Goal: Task Accomplishment & Management: Use online tool/utility

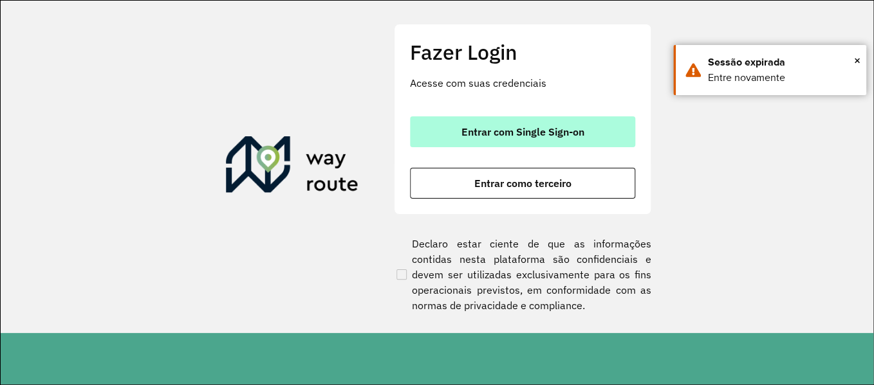
click at [625, 136] on button "Entrar com Single Sign-on" at bounding box center [522, 131] width 225 height 31
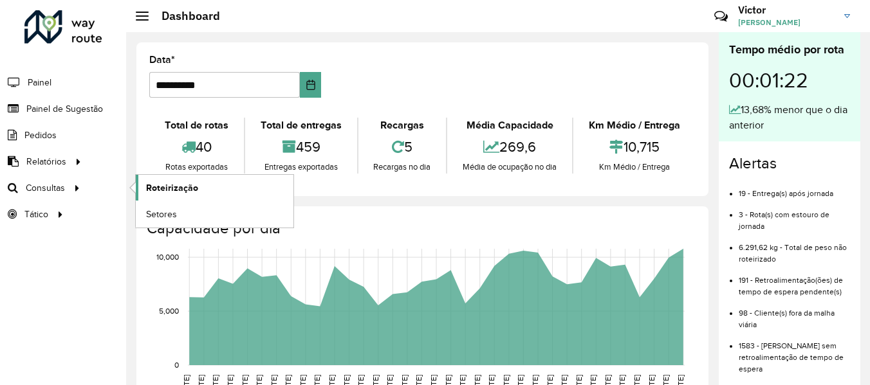
click at [180, 186] on span "Roteirização" at bounding box center [172, 188] width 52 height 14
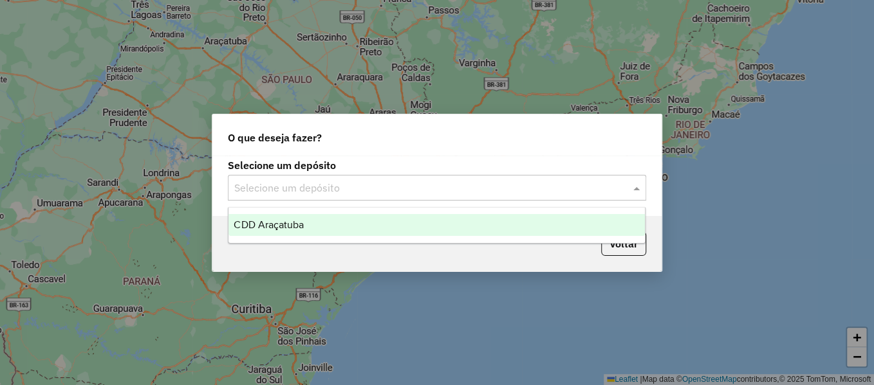
click at [329, 196] on div "Selecione um depósito" at bounding box center [437, 188] width 418 height 26
click at [314, 227] on div "CDD Araçatuba" at bounding box center [436, 225] width 416 height 22
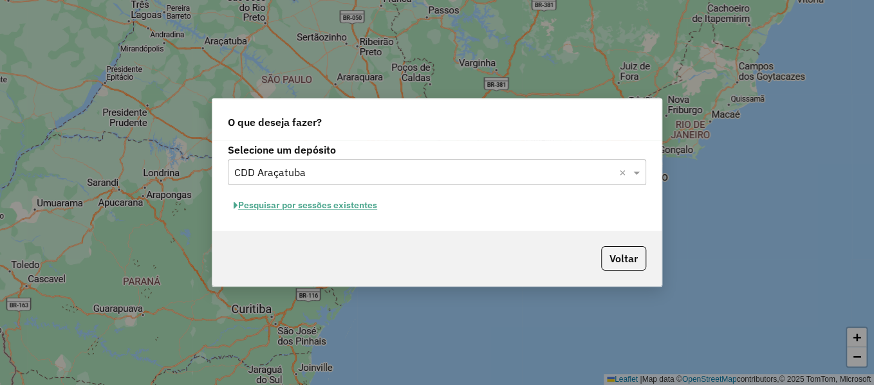
click at [315, 205] on button "Pesquisar por sessões existentes" at bounding box center [305, 206] width 155 height 20
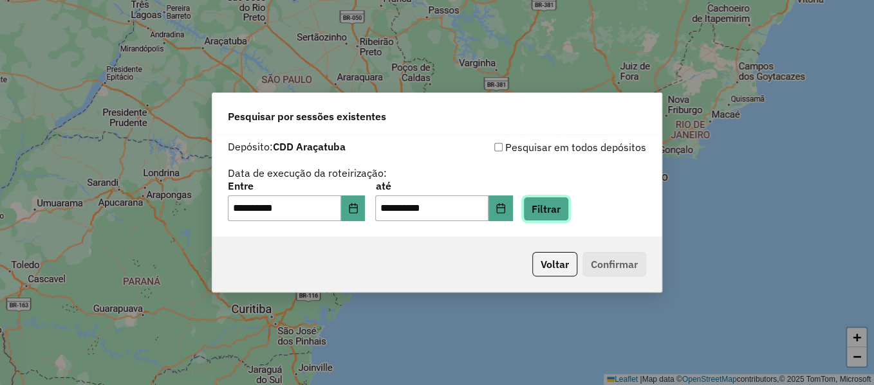
click at [561, 204] on button "Filtrar" at bounding box center [546, 209] width 46 height 24
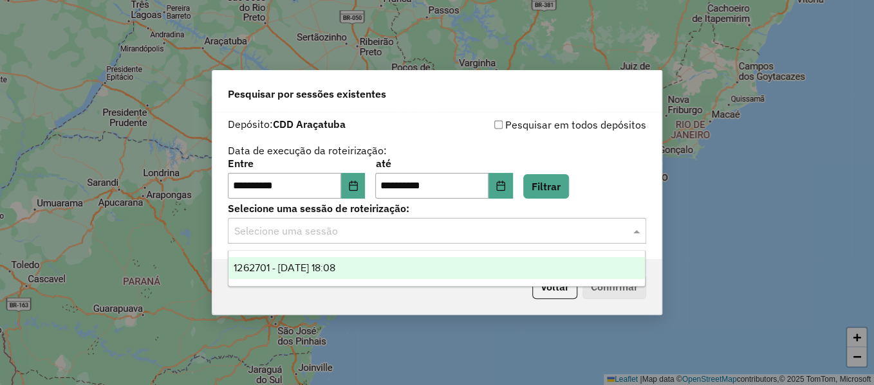
click at [435, 237] on input "text" at bounding box center [424, 231] width 380 height 15
click at [407, 275] on div "1262701 - [DATE] 18:08" at bounding box center [436, 268] width 416 height 22
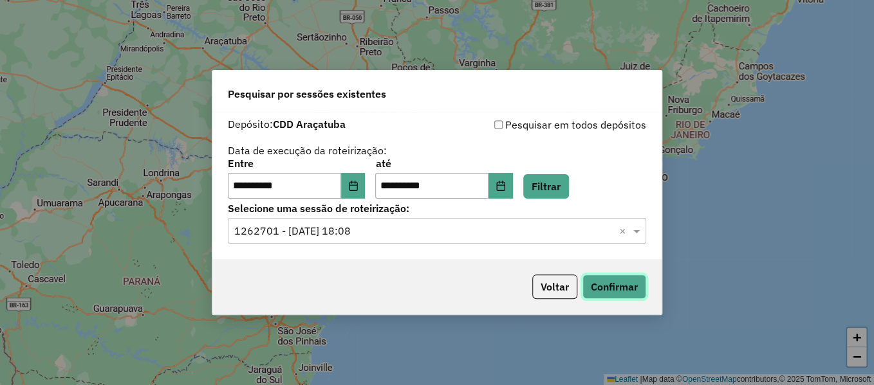
click at [610, 279] on button "Confirmar" at bounding box center [614, 287] width 64 height 24
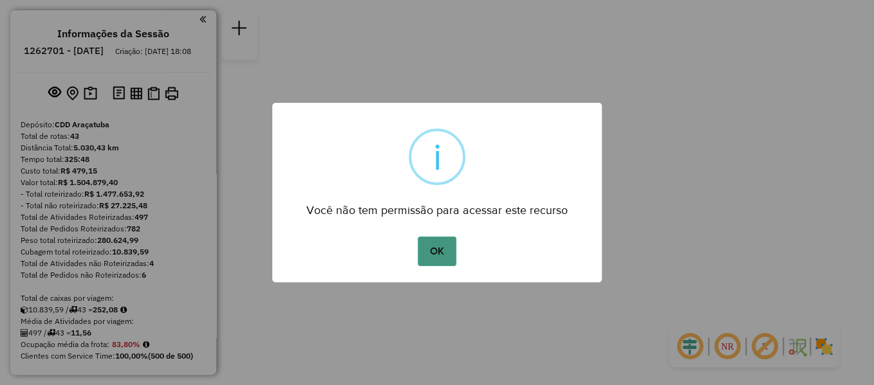
click at [436, 250] on button "OK" at bounding box center [437, 252] width 38 height 30
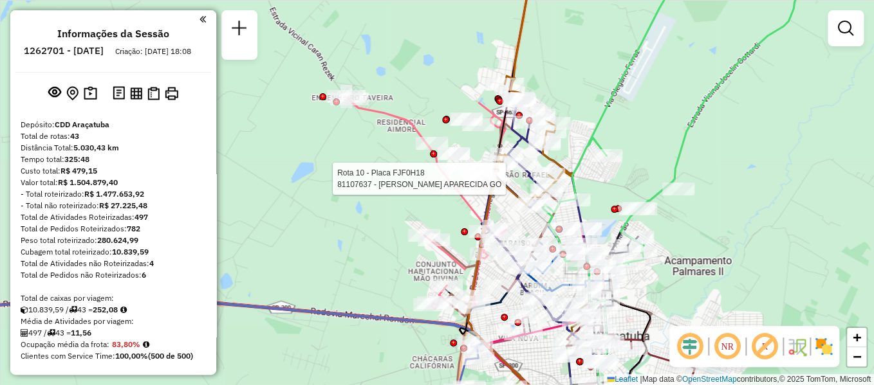
select select "**********"
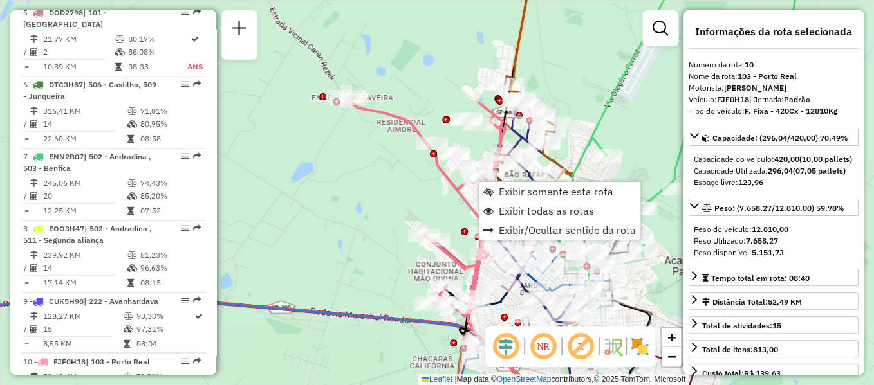
scroll to position [1140, 0]
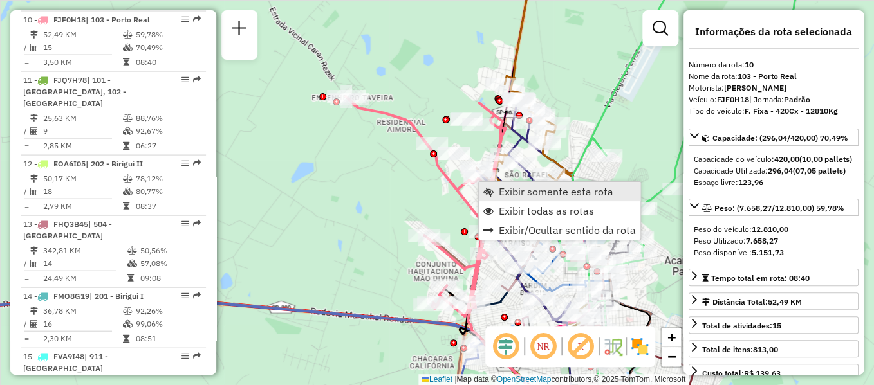
click at [533, 194] on span "Exibir somente esta rota" at bounding box center [556, 192] width 115 height 10
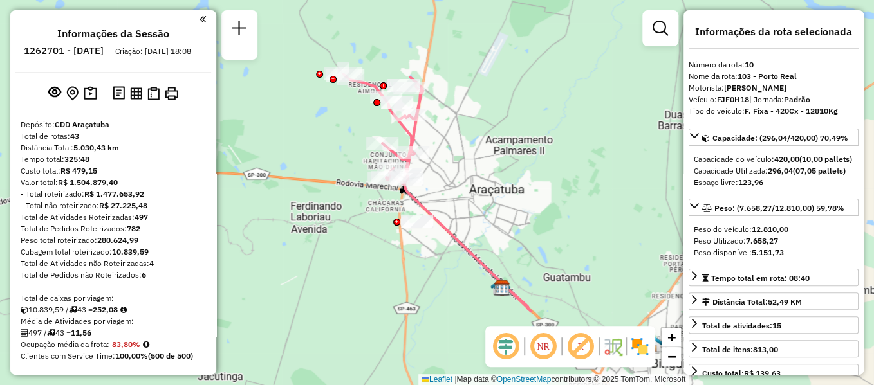
scroll to position [3138, 0]
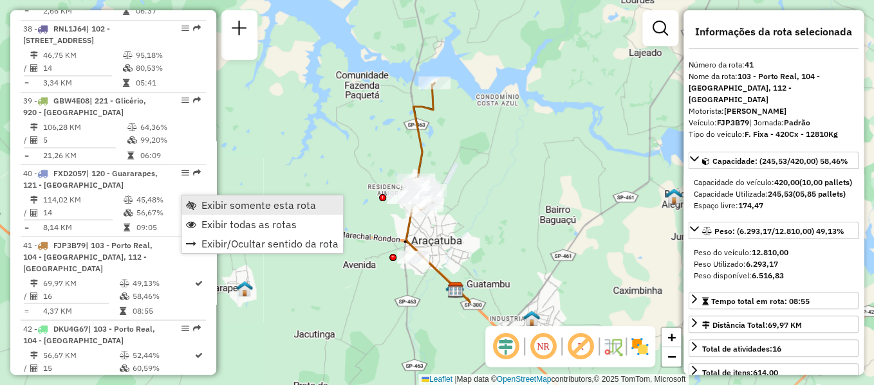
click at [223, 205] on span "Exibir somente esta rota" at bounding box center [258, 205] width 115 height 10
